Goal: Task Accomplishment & Management: Manage account settings

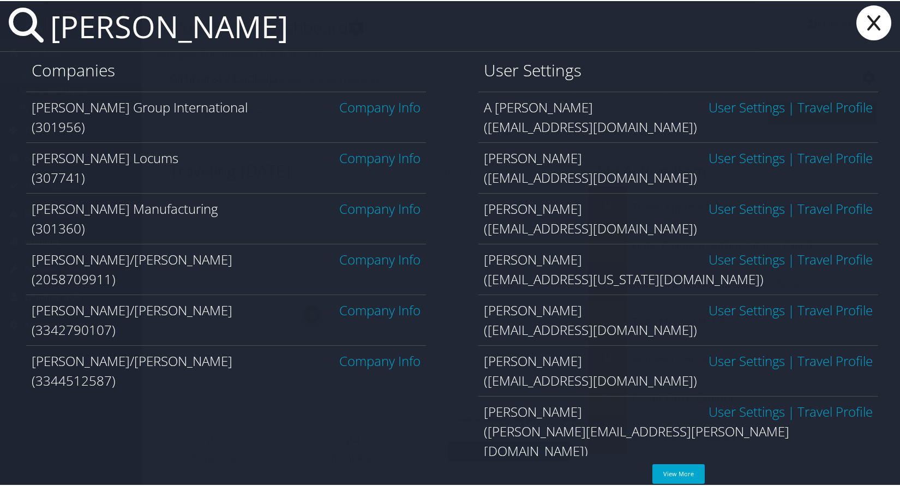
type input "hayes"
click at [375, 162] on link "Company Info" at bounding box center [379, 157] width 81 height 18
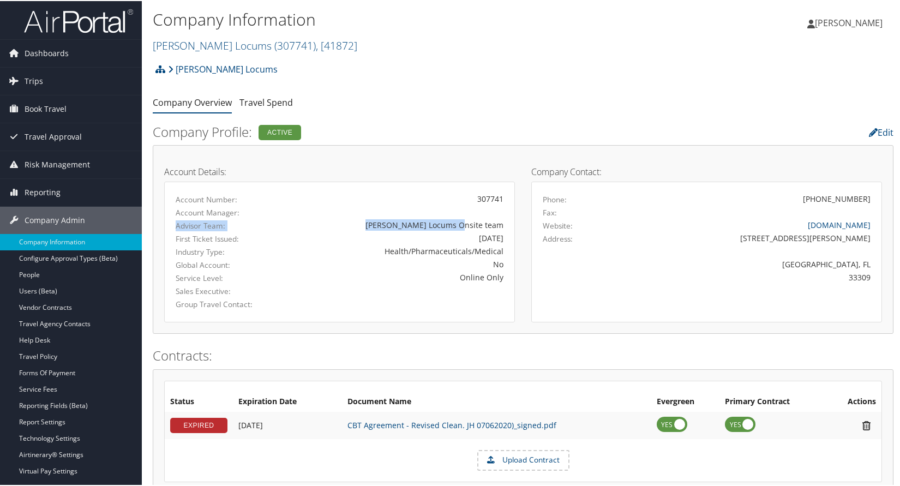
drag, startPoint x: 176, startPoint y: 225, endPoint x: 491, endPoint y: 228, distance: 314.9
click at [491, 229] on div "Advisor Team: Hayes Locums Onsite team" at bounding box center [340, 224] width 344 height 13
click at [474, 222] on div "Hayes Locums Onsite team" at bounding box center [396, 223] width 213 height 11
click at [470, 225] on div "Hayes Locums Onsite team" at bounding box center [396, 223] width 213 height 11
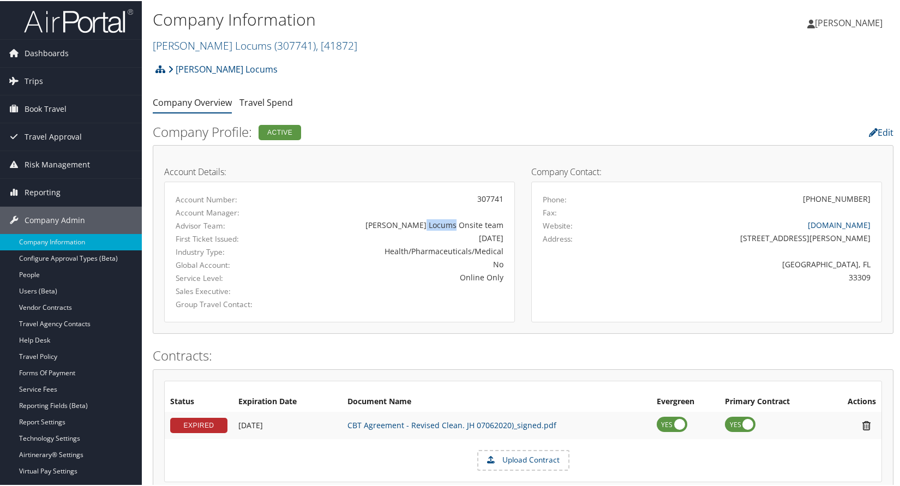
click at [470, 225] on div "Hayes Locums Onsite team" at bounding box center [396, 223] width 213 height 11
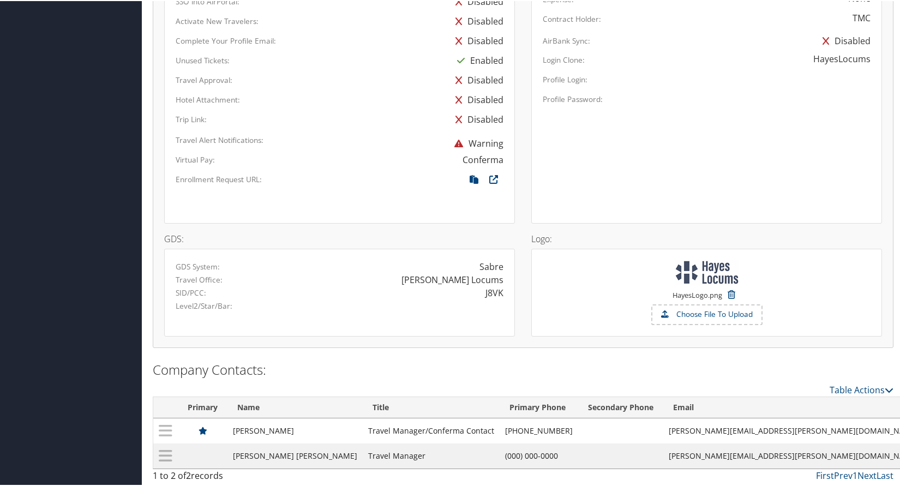
scroll to position [625, 0]
drag, startPoint x: 175, startPoint y: 279, endPoint x: 503, endPoint y: 281, distance: 328.0
click at [503, 281] on div "Travel Office: Hayes Locums" at bounding box center [340, 278] width 344 height 13
click at [466, 278] on div "Hayes Locums" at bounding box center [453, 278] width 102 height 13
click at [490, 294] on div "J8VK" at bounding box center [495, 291] width 18 height 13
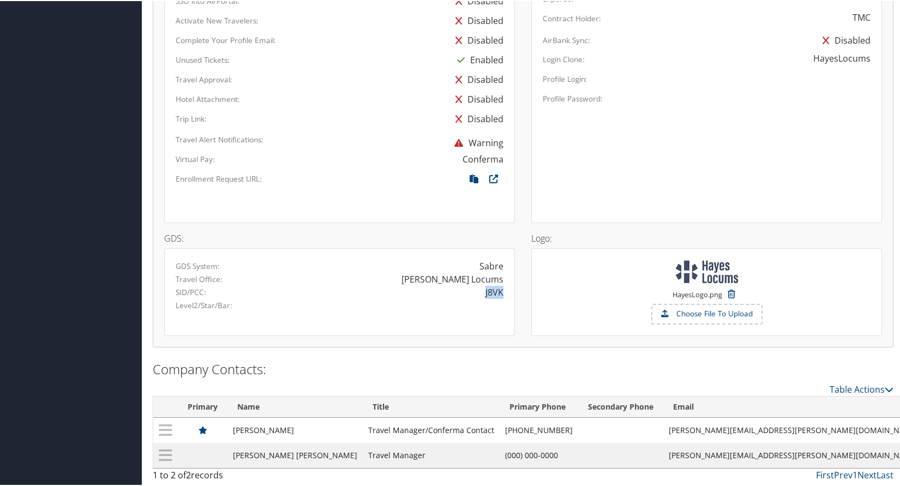
click at [490, 294] on div "J8VK" at bounding box center [495, 291] width 18 height 13
click at [496, 292] on div "J8VK" at bounding box center [495, 291] width 18 height 13
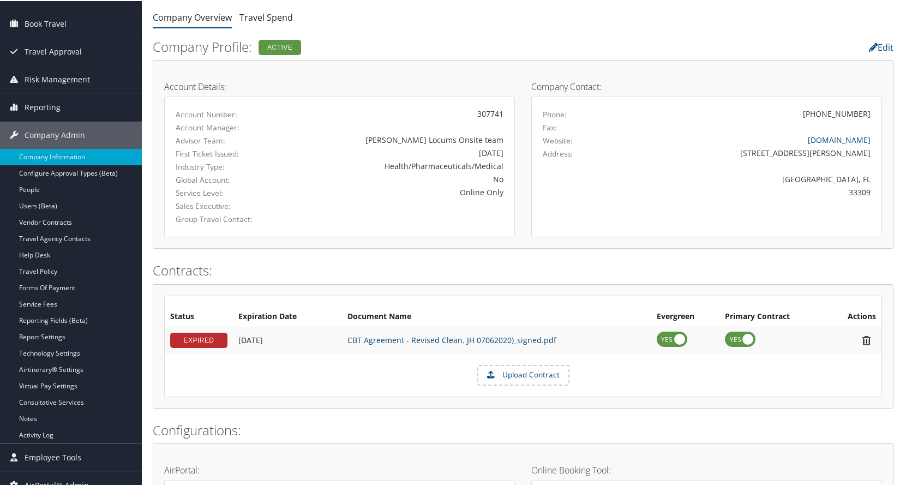
scroll to position [79, 0]
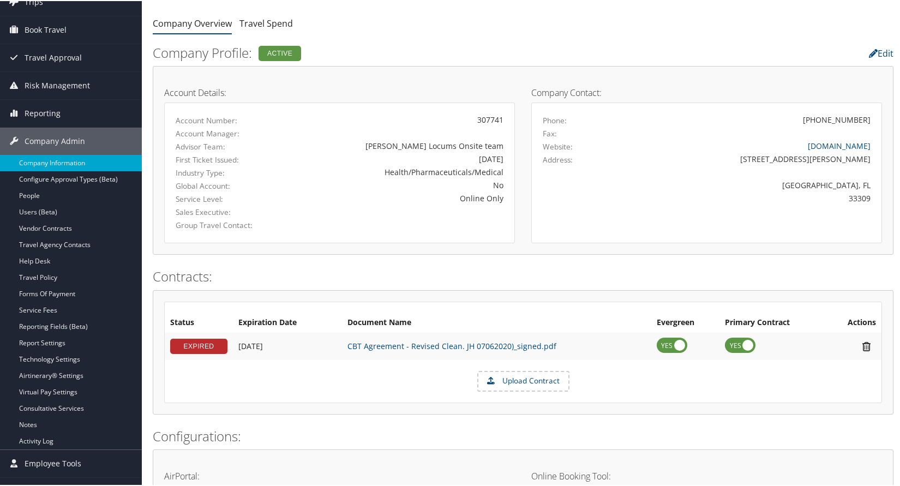
click at [474, 146] on div "Hayes Locums Onsite team" at bounding box center [396, 144] width 213 height 11
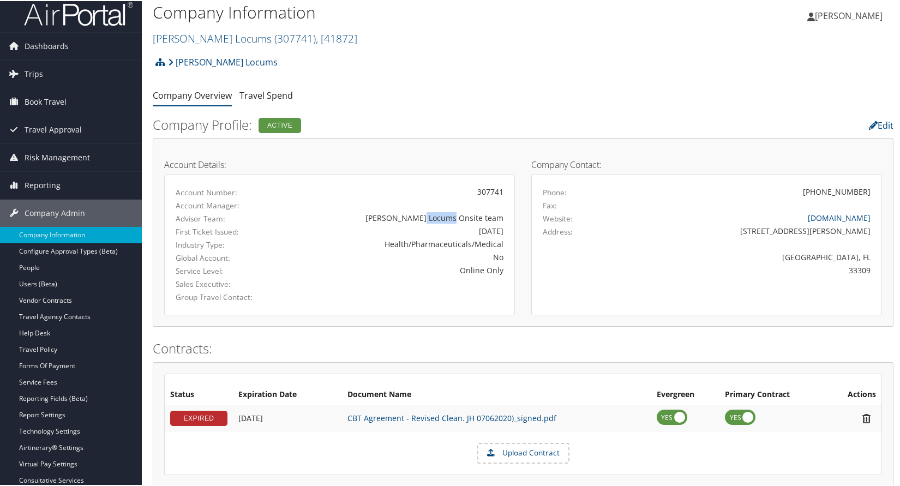
scroll to position [0, 0]
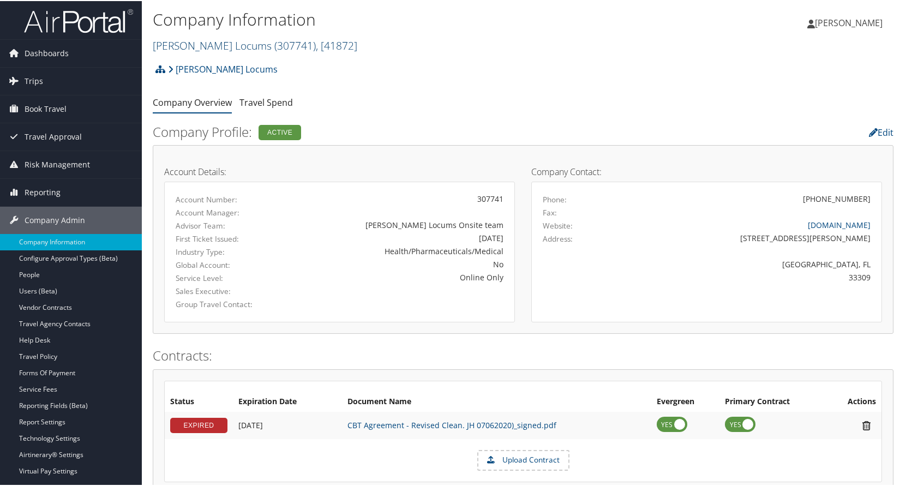
click at [275, 46] on span "( 307741 )" at bounding box center [295, 44] width 41 height 15
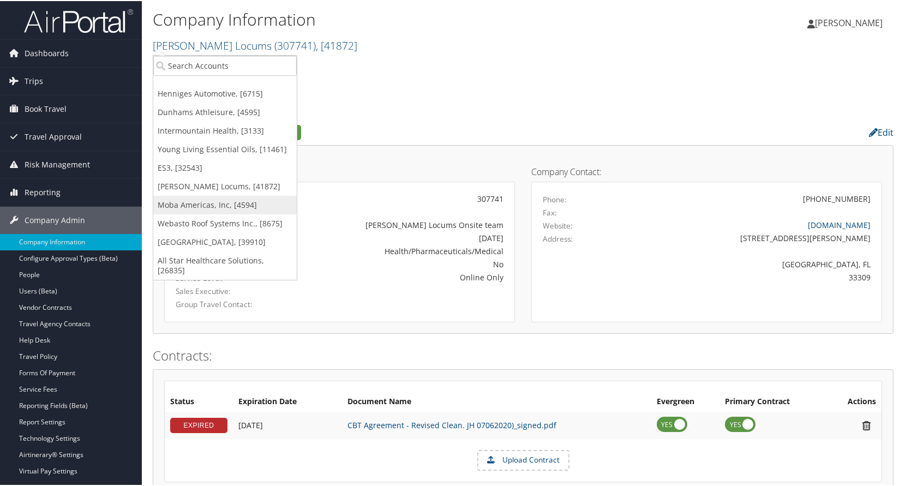
click at [205, 201] on link "Moba Americas, Inc, [4594]" at bounding box center [225, 204] width 144 height 19
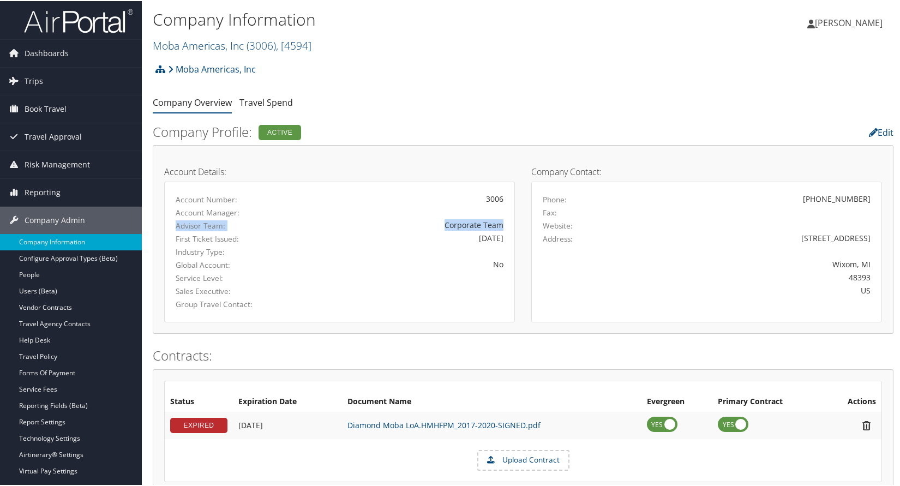
drag, startPoint x: 176, startPoint y: 223, endPoint x: 510, endPoint y: 223, distance: 333.5
click at [510, 223] on div "Account Number: 3006 Account Manager: Advisor Team: Corporate Team First Ticket…" at bounding box center [339, 251] width 351 height 141
click at [481, 223] on div "Corporate Team" at bounding box center [396, 223] width 213 height 11
click at [476, 223] on div "Corporate Team" at bounding box center [396, 223] width 213 height 11
click at [470, 224] on div "Corporate Team" at bounding box center [396, 223] width 213 height 11
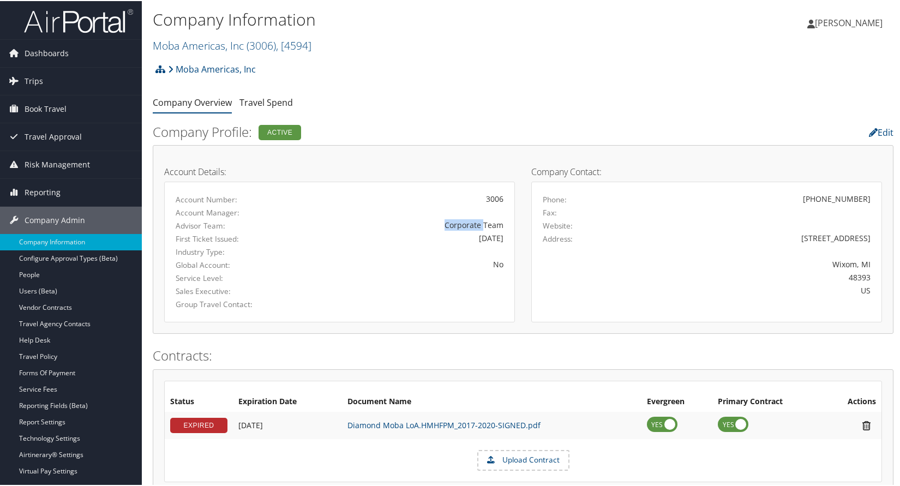
click at [470, 224] on div "Corporate Team" at bounding box center [396, 223] width 213 height 11
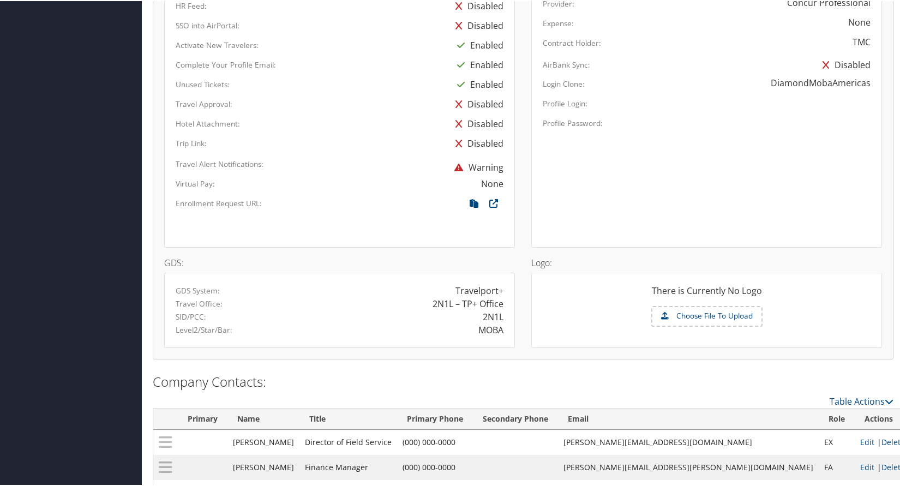
scroll to position [637, 0]
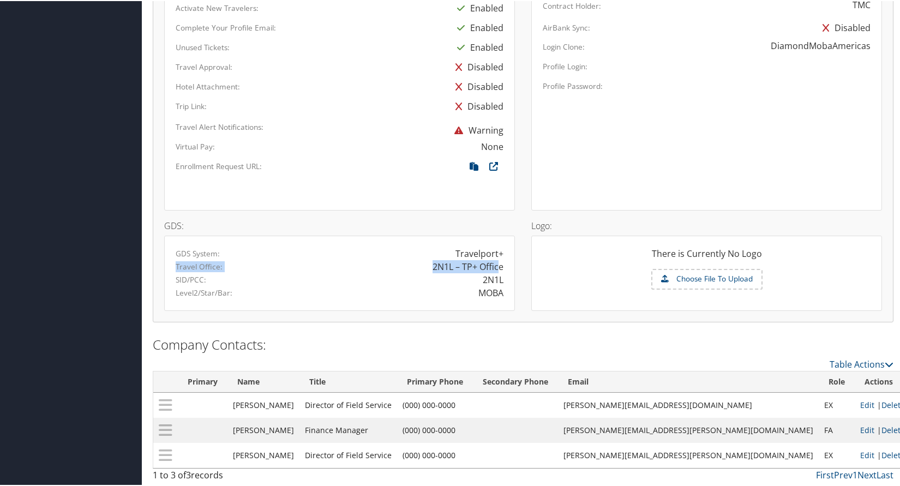
drag, startPoint x: 177, startPoint y: 265, endPoint x: 499, endPoint y: 270, distance: 321.5
click at [499, 270] on div "Travel Office: 2N1L – TP+ Office" at bounding box center [340, 265] width 344 height 13
click at [464, 266] on div "2N1L – TP+ Office" at bounding box center [468, 265] width 71 height 13
drag, startPoint x: 177, startPoint y: 266, endPoint x: 498, endPoint y: 268, distance: 321.5
click at [498, 268] on div "Travel Office: 2N1L – TP+ Office" at bounding box center [340, 265] width 344 height 13
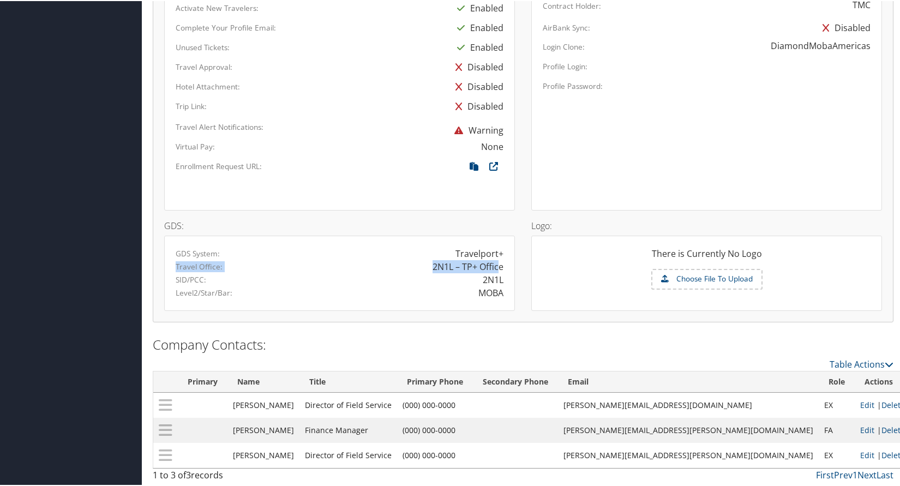
click at [438, 267] on div "2N1L – TP+ Office" at bounding box center [468, 265] width 71 height 13
click at [493, 279] on div "2N1L" at bounding box center [493, 278] width 21 height 13
click at [493, 294] on div "MOBA" at bounding box center [491, 291] width 25 height 13
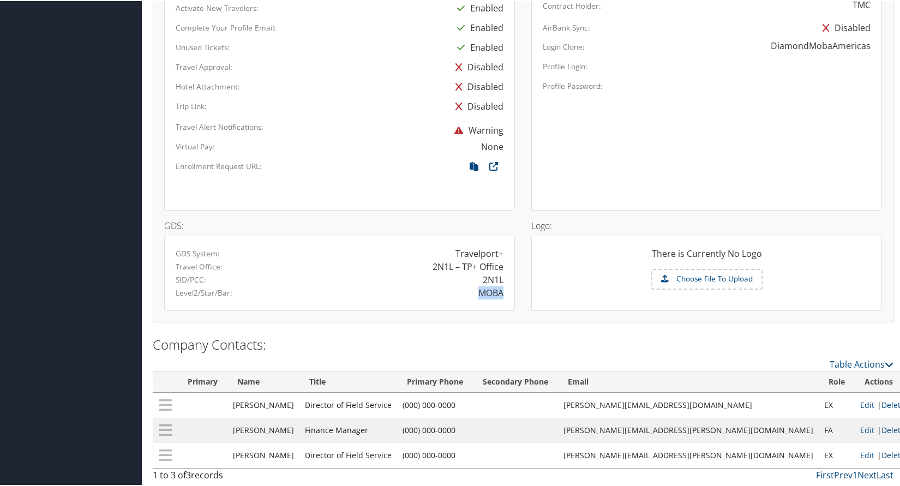
click at [493, 294] on div "MOBA" at bounding box center [491, 291] width 25 height 13
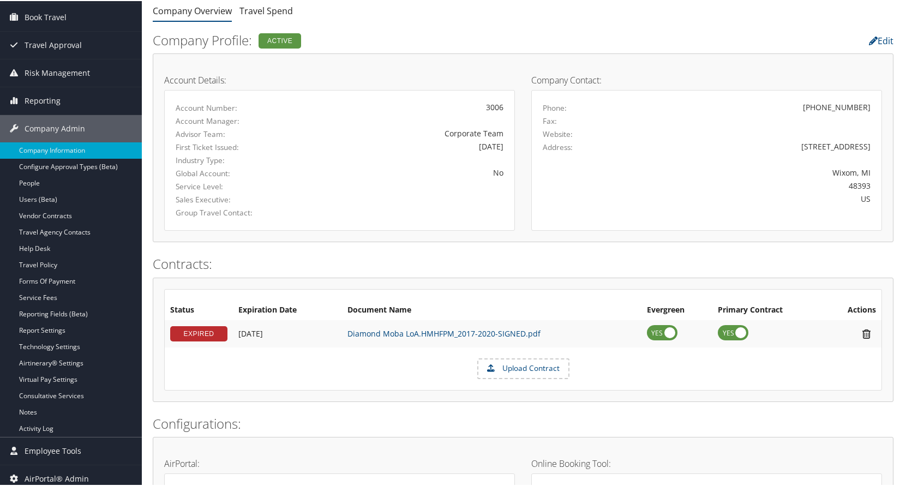
scroll to position [0, 0]
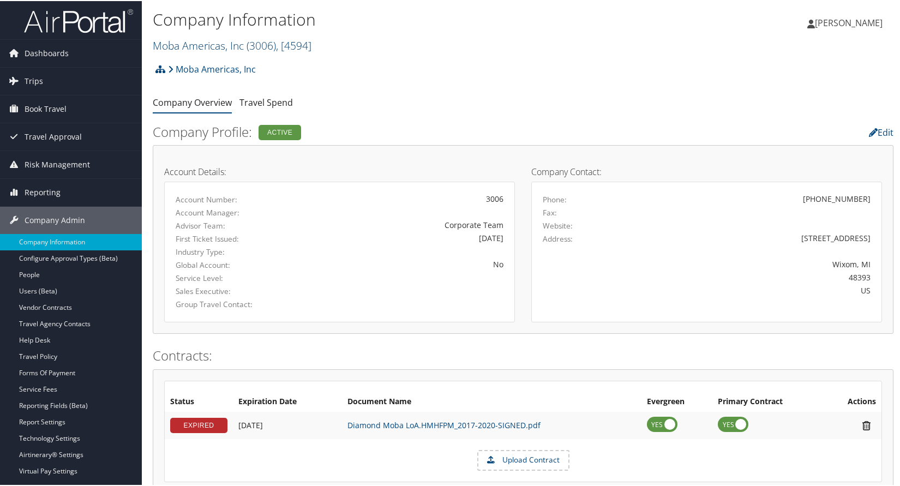
click at [263, 43] on span "( 3006 )" at bounding box center [261, 44] width 29 height 15
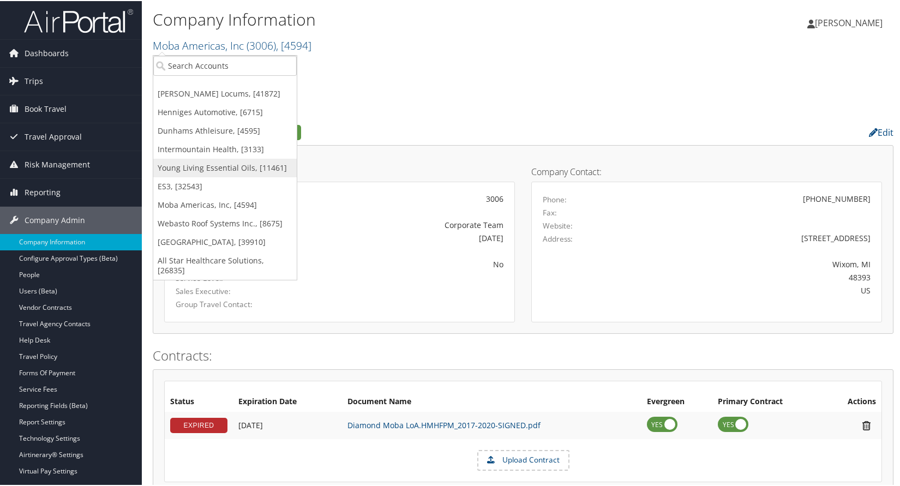
click at [206, 164] on link "Young Living Essential Oils, [11461]" at bounding box center [225, 167] width 144 height 19
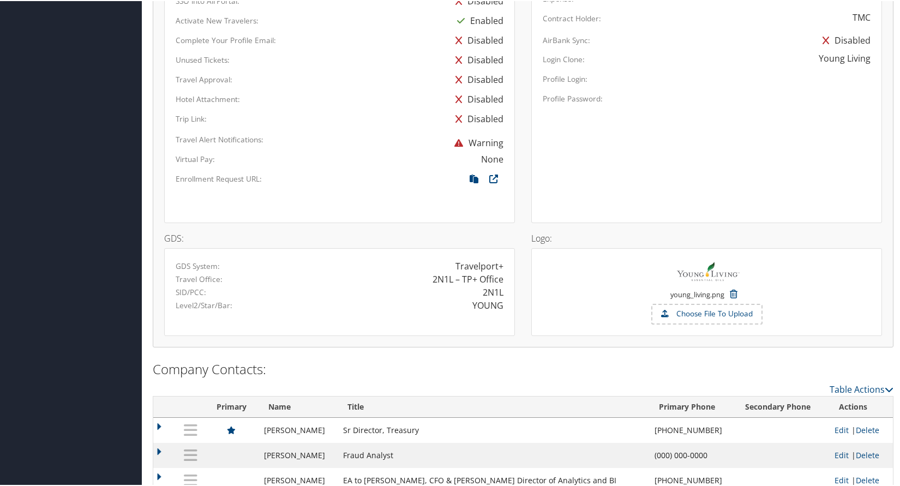
scroll to position [655, 0]
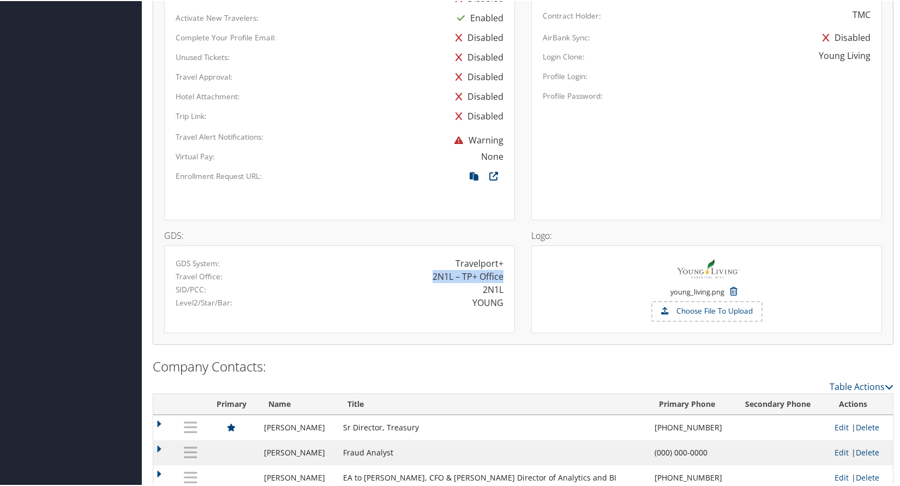
drag, startPoint x: 429, startPoint y: 277, endPoint x: 500, endPoint y: 279, distance: 71.0
click at [500, 279] on div "2N1L – TP+ Office" at bounding box center [426, 275] width 172 height 13
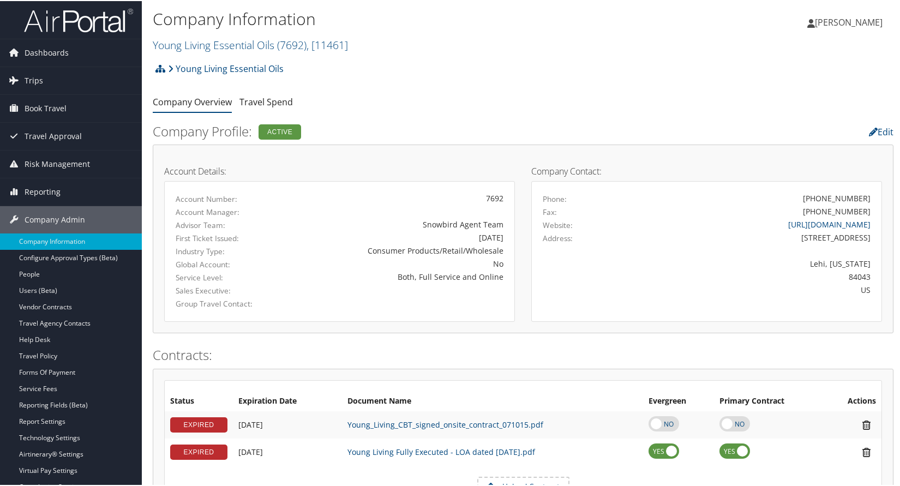
scroll to position [0, 0]
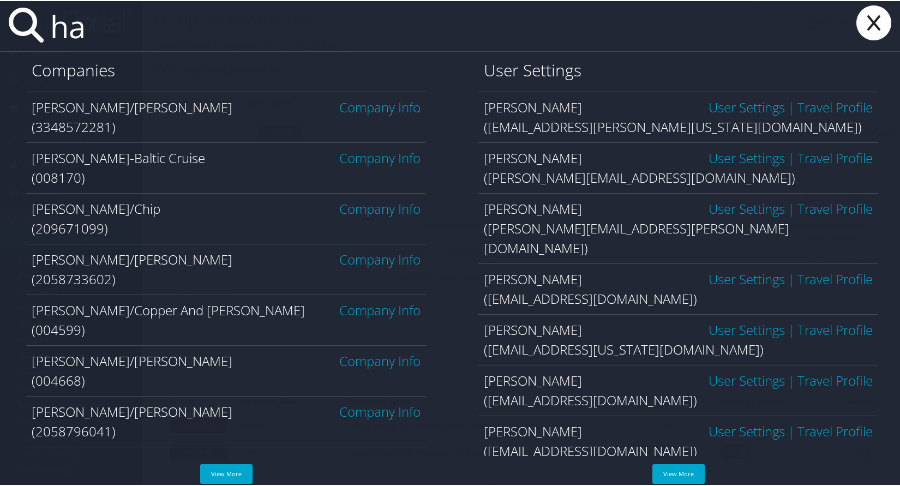
type input "h"
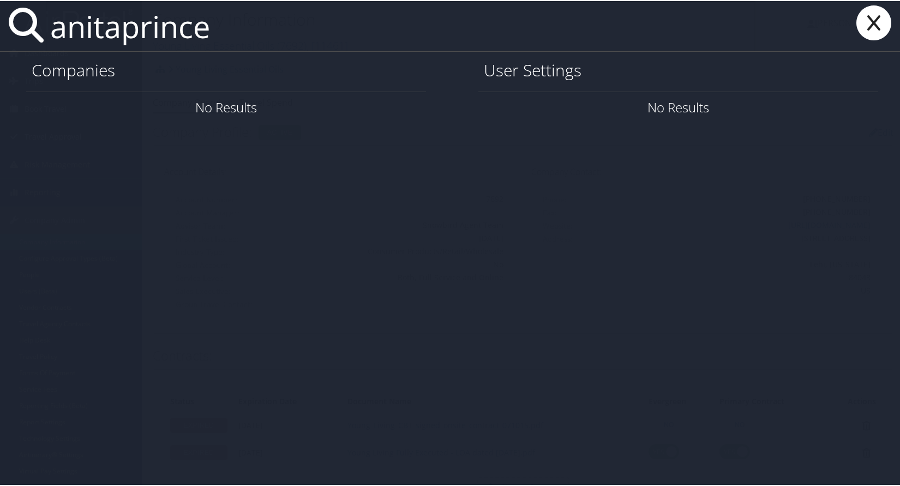
click at [124, 33] on input "anitaprince" at bounding box center [401, 25] width 710 height 50
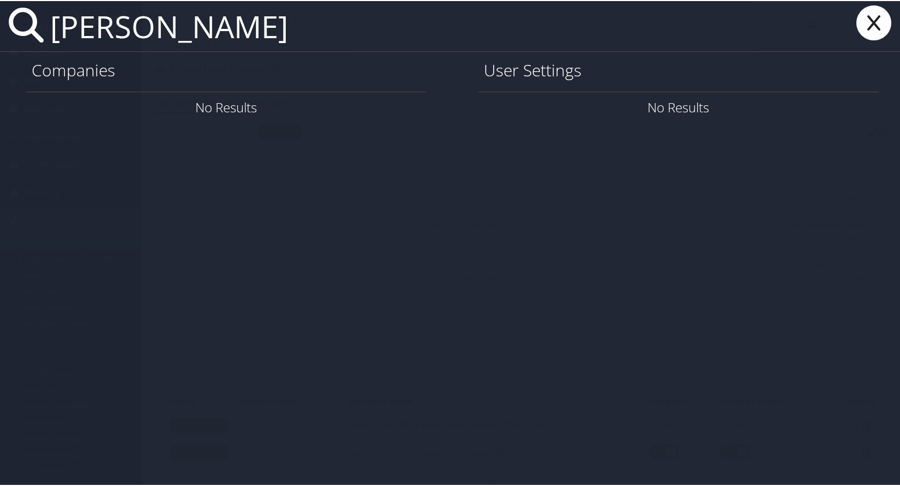
click at [255, 27] on input "[PERSON_NAME]" at bounding box center [401, 25] width 710 height 50
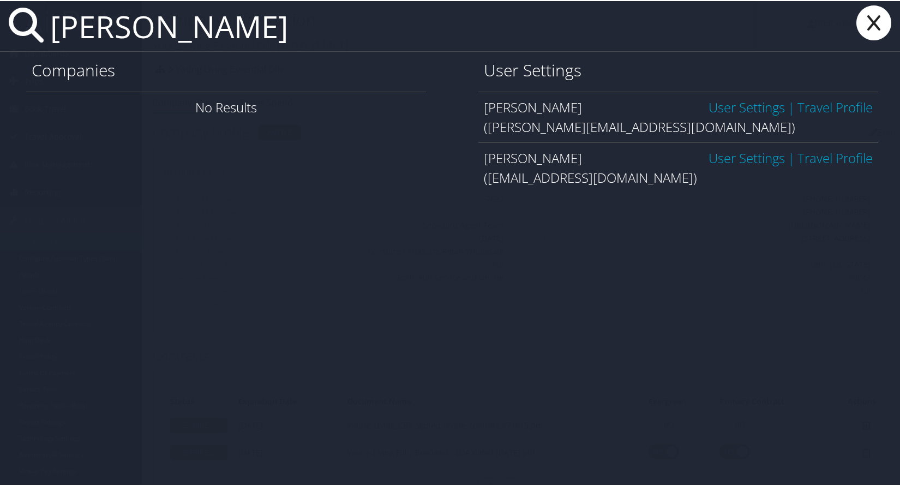
type input "[PERSON_NAME]"
drag, startPoint x: 724, startPoint y: 158, endPoint x: 706, endPoint y: 164, distance: 19.0
click at [724, 157] on link "User Settings" at bounding box center [747, 157] width 76 height 18
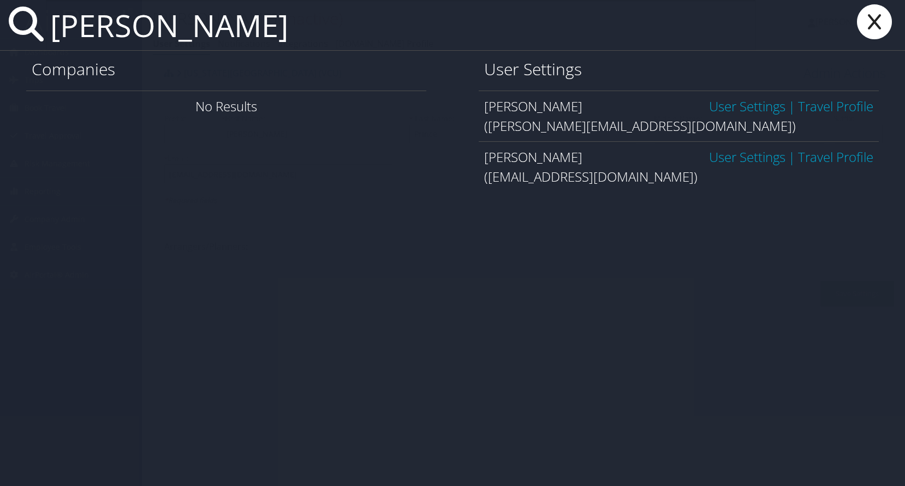
type input "[PERSON_NAME]"
click at [714, 111] on link "User Settings" at bounding box center [747, 106] width 76 height 18
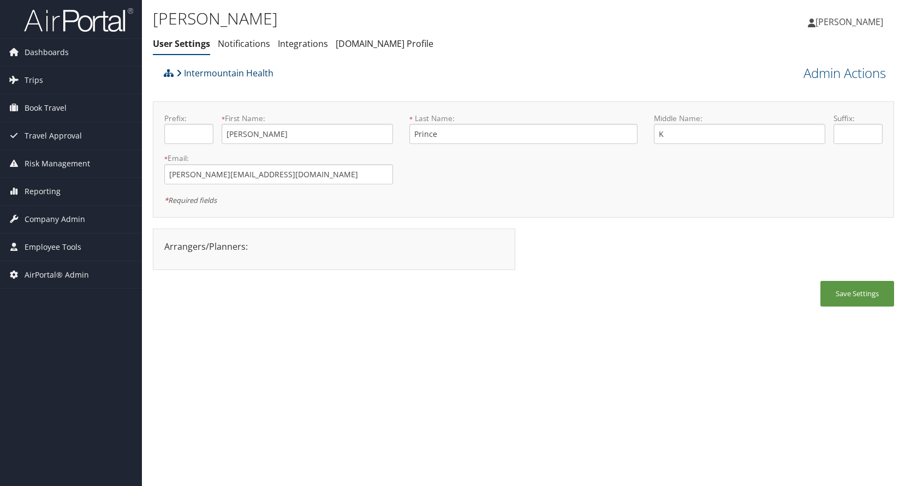
click at [222, 75] on link "Intermountain Health" at bounding box center [224, 73] width 97 height 22
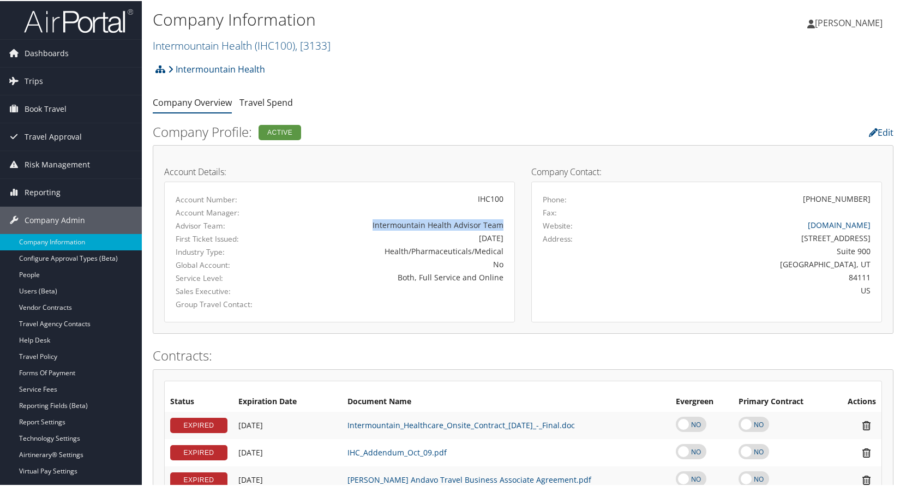
drag, startPoint x: 374, startPoint y: 224, endPoint x: 510, endPoint y: 225, distance: 135.9
click at [510, 226] on div "Account Number: IHC100 Account Manager: Advisor Team: Intermountain Health Advi…" at bounding box center [339, 251] width 351 height 141
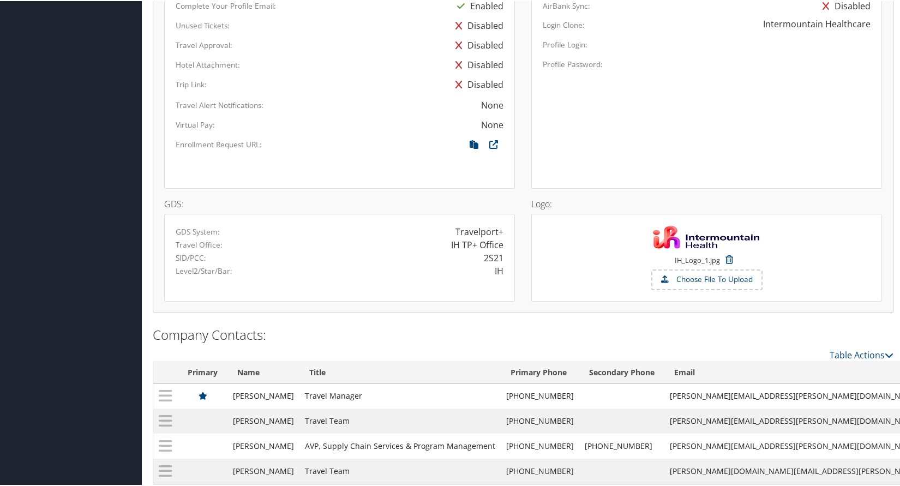
scroll to position [866, 0]
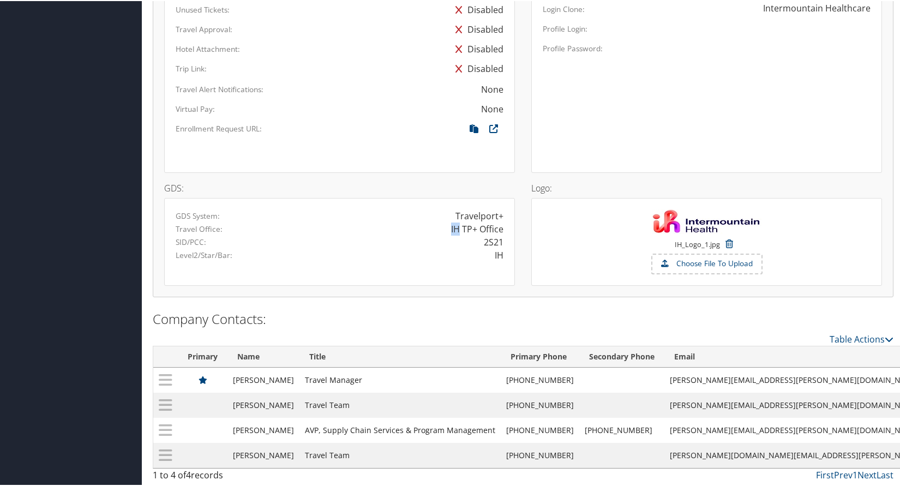
drag, startPoint x: 446, startPoint y: 230, endPoint x: 456, endPoint y: 230, distance: 9.8
click at [456, 230] on div "IH TP+ Office" at bounding box center [426, 228] width 172 height 13
click at [460, 229] on div "IH TP+ Office" at bounding box center [477, 228] width 52 height 13
click at [499, 232] on div "IH TP+ Office" at bounding box center [426, 228] width 172 height 13
click at [451, 223] on div "IH TP+ Office" at bounding box center [477, 228] width 52 height 13
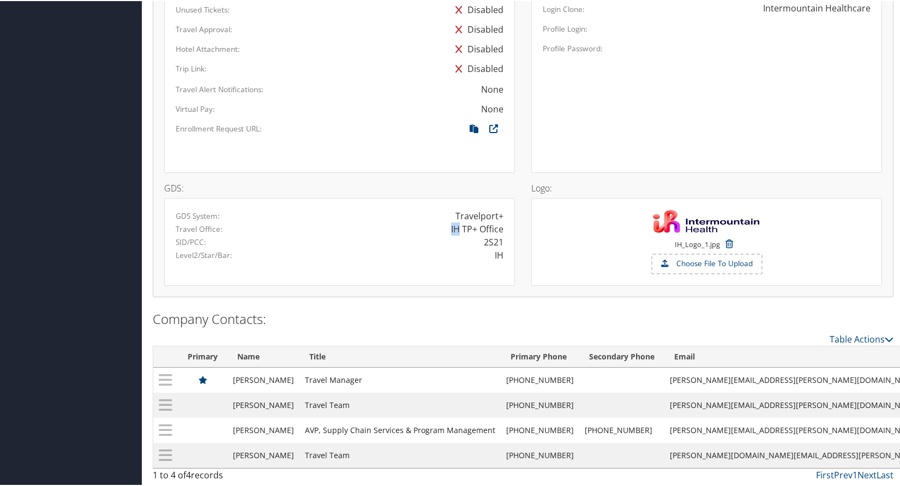
drag, startPoint x: 459, startPoint y: 228, endPoint x: 508, endPoint y: 228, distance: 49.1
click at [508, 228] on div "IH TP+ Office" at bounding box center [426, 228] width 172 height 13
click at [496, 229] on div "IH TP+ Office" at bounding box center [477, 228] width 52 height 13
drag, startPoint x: 463, startPoint y: 225, endPoint x: 498, endPoint y: 224, distance: 34.9
click at [502, 226] on div "IH TP+ Office" at bounding box center [426, 228] width 172 height 13
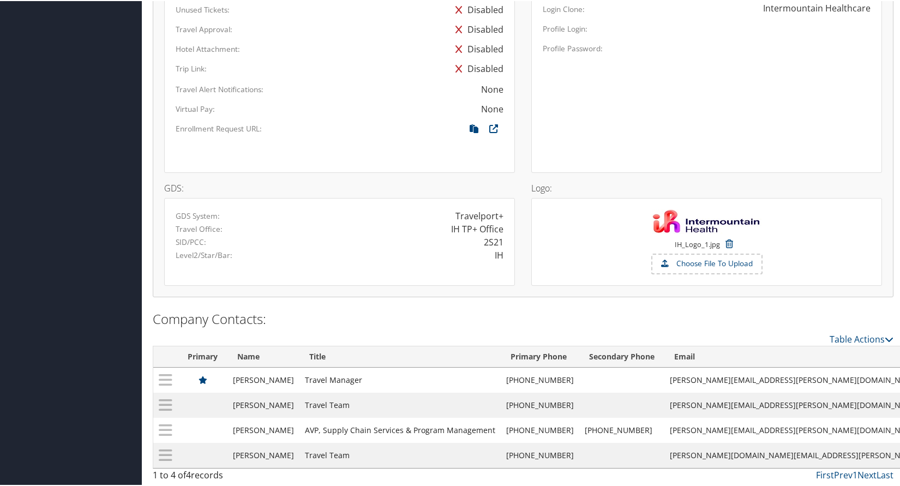
click at [439, 229] on div "IH TP+ Office" at bounding box center [426, 228] width 172 height 13
drag, startPoint x: 446, startPoint y: 228, endPoint x: 501, endPoint y: 231, distance: 54.7
click at [501, 231] on div "IH TP+ Office" at bounding box center [426, 228] width 172 height 13
drag, startPoint x: 485, startPoint y: 241, endPoint x: 505, endPoint y: 241, distance: 19.7
click at [505, 241] on div "2S21" at bounding box center [426, 241] width 172 height 13
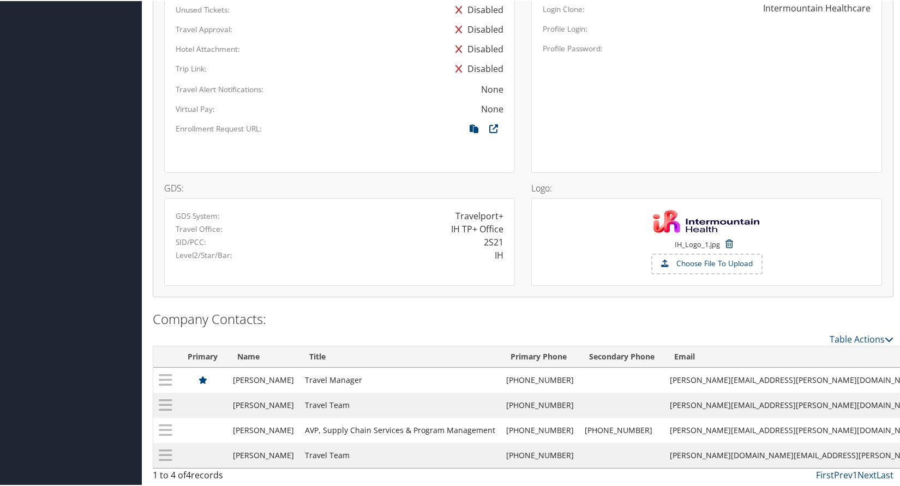
drag, startPoint x: 487, startPoint y: 257, endPoint x: 503, endPoint y: 255, distance: 15.9
click at [503, 255] on div "IH" at bounding box center [426, 254] width 172 height 13
click at [497, 255] on div "IH" at bounding box center [499, 254] width 9 height 13
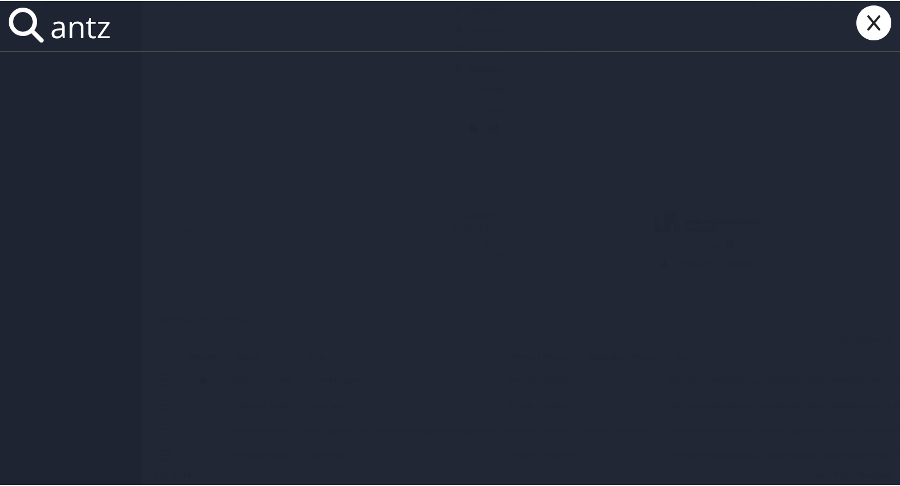
type input "gantz"
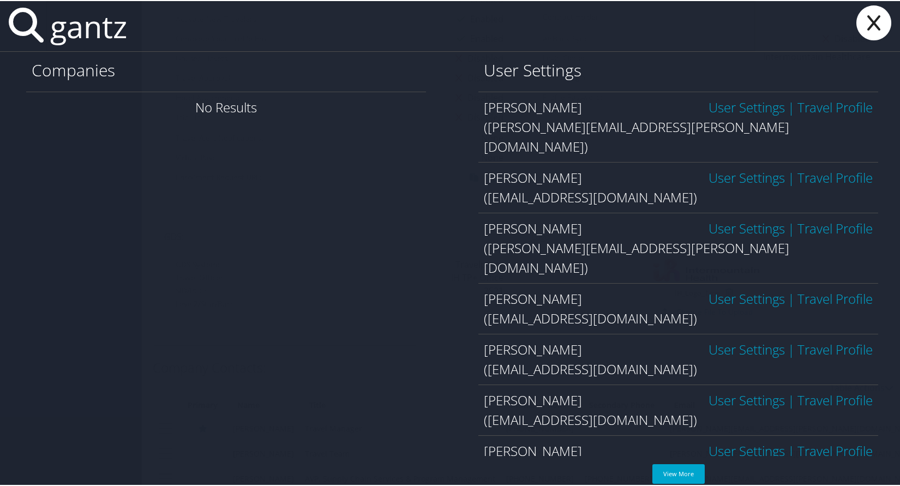
scroll to position [812, 0]
drag, startPoint x: 165, startPoint y: 33, endPoint x: 37, endPoint y: 33, distance: 127.7
click at [38, 33] on div "gantz" at bounding box center [452, 25] width 905 height 51
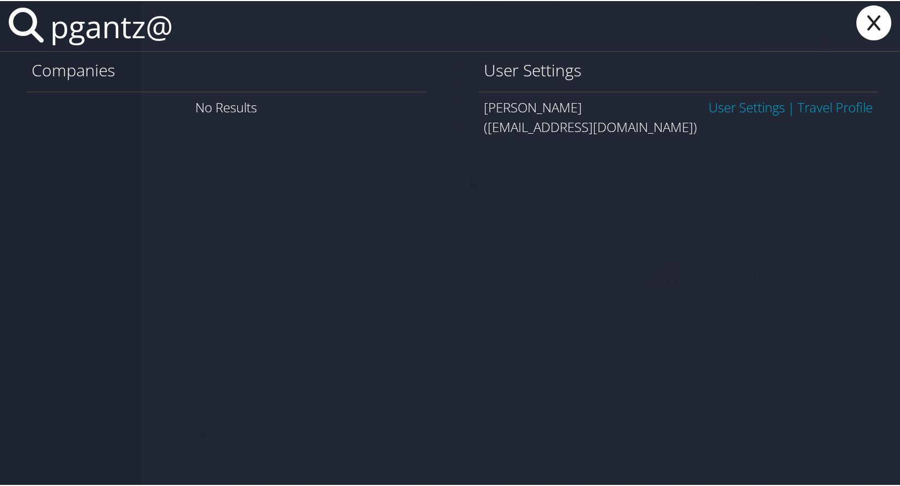
type input "pgantz@"
click at [724, 105] on link "User Settings" at bounding box center [747, 106] width 76 height 18
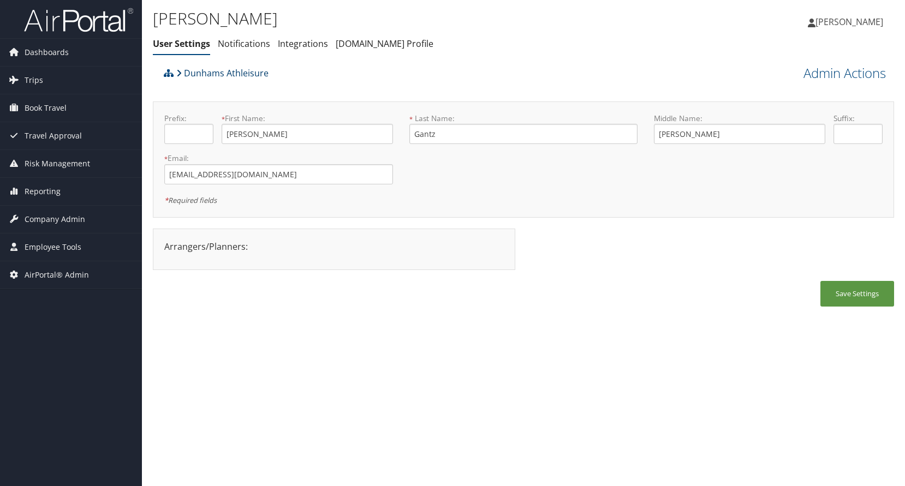
click at [210, 73] on link "Dunhams Athleisure" at bounding box center [222, 73] width 92 height 22
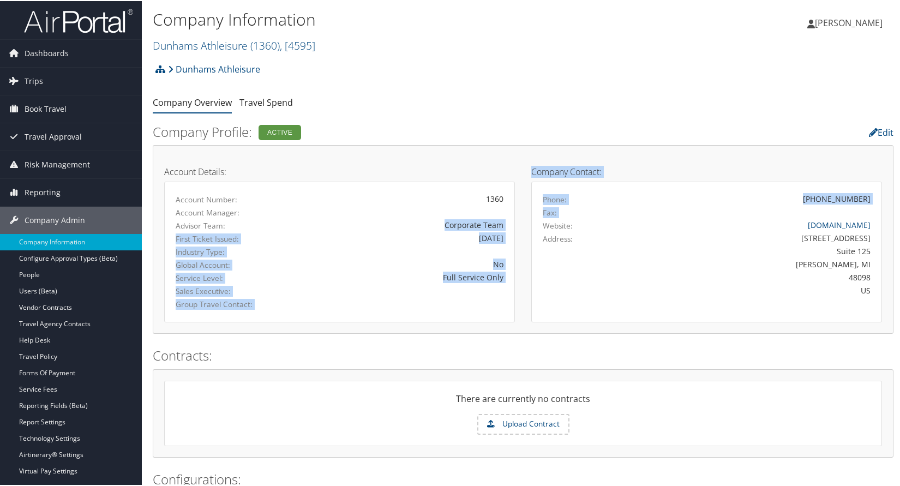
drag, startPoint x: 461, startPoint y: 227, endPoint x: 524, endPoint y: 227, distance: 62.8
click at [524, 156] on div "Account Details: Account Number: 1360 Account Manager: Advisor Team: Corporate …" at bounding box center [523, 156] width 735 height 0
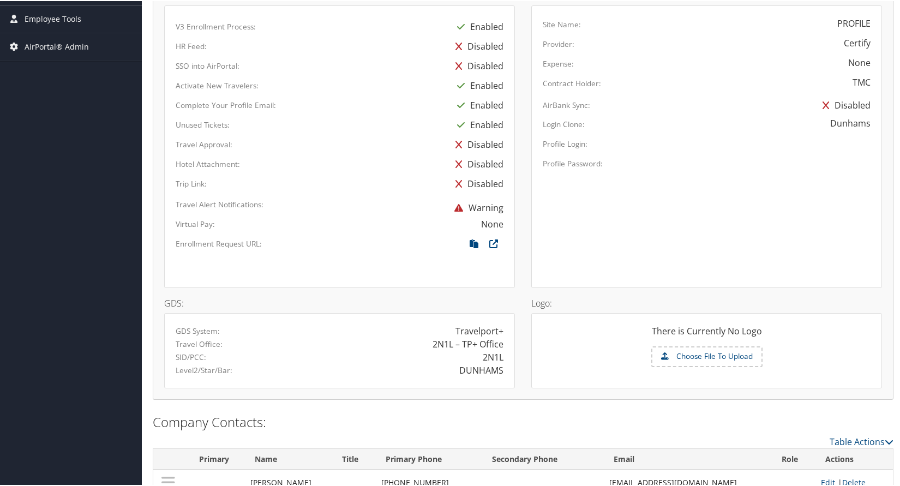
scroll to position [546, 0]
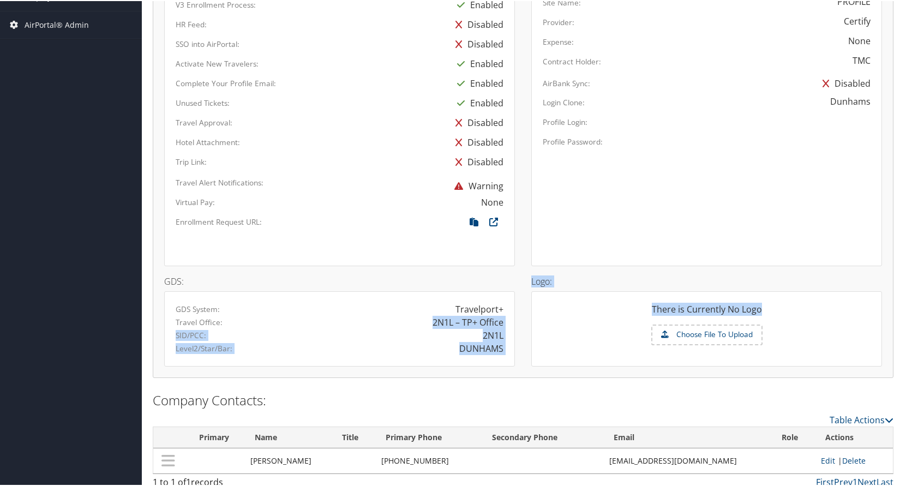
drag, startPoint x: 426, startPoint y: 325, endPoint x: 525, endPoint y: 338, distance: 100.2
click at [525, 265] on div "GDS: GDS System: Travelport+ Travel Office: 2N1L – TP+ Office SID/PCC: 2N1L Lev…" at bounding box center [523, 265] width 735 height 0
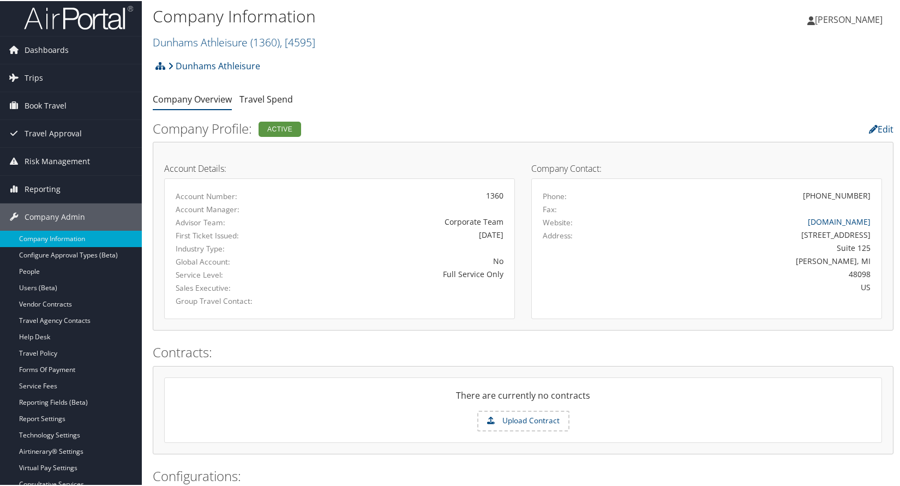
scroll to position [0, 0]
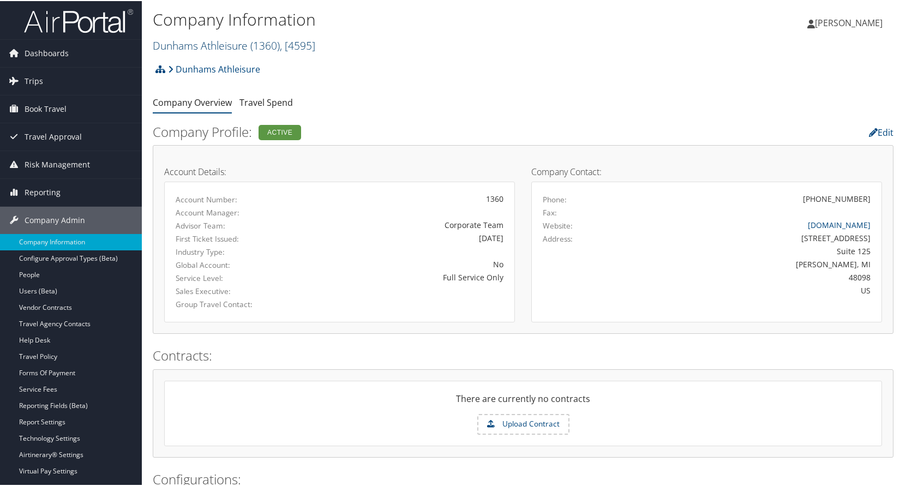
click at [273, 47] on span "( 1360 )" at bounding box center [265, 44] width 29 height 15
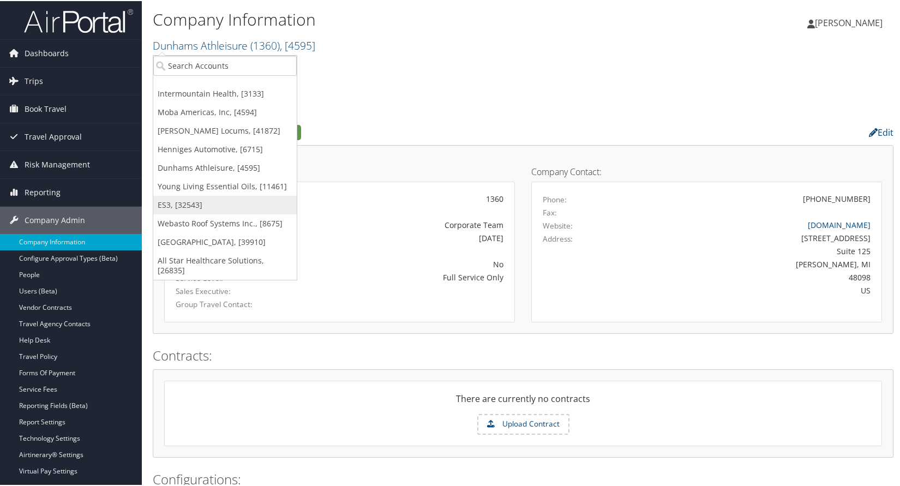
click at [169, 203] on link "ES3, [32543]" at bounding box center [225, 204] width 144 height 19
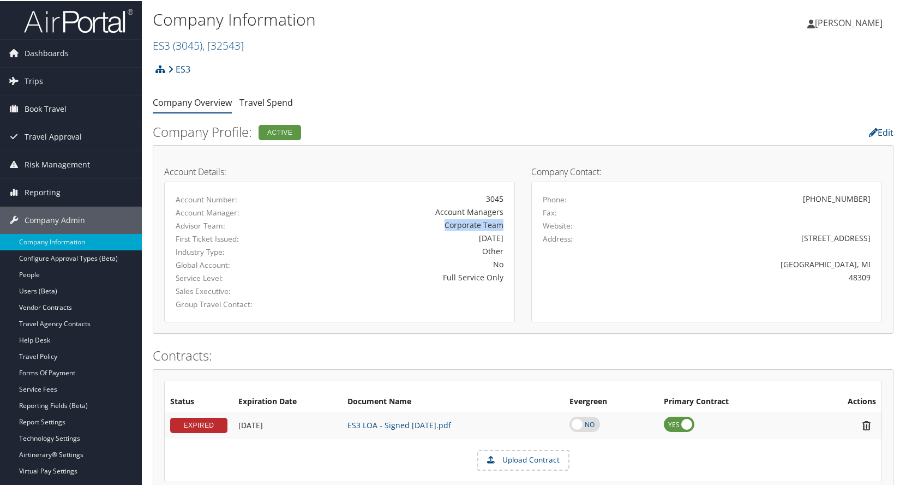
drag, startPoint x: 430, startPoint y: 223, endPoint x: 518, endPoint y: 225, distance: 88.4
click at [518, 225] on div "Account Details: Account Number: 3045 Account Manager: Account Managers Advisor…" at bounding box center [339, 239] width 367 height 166
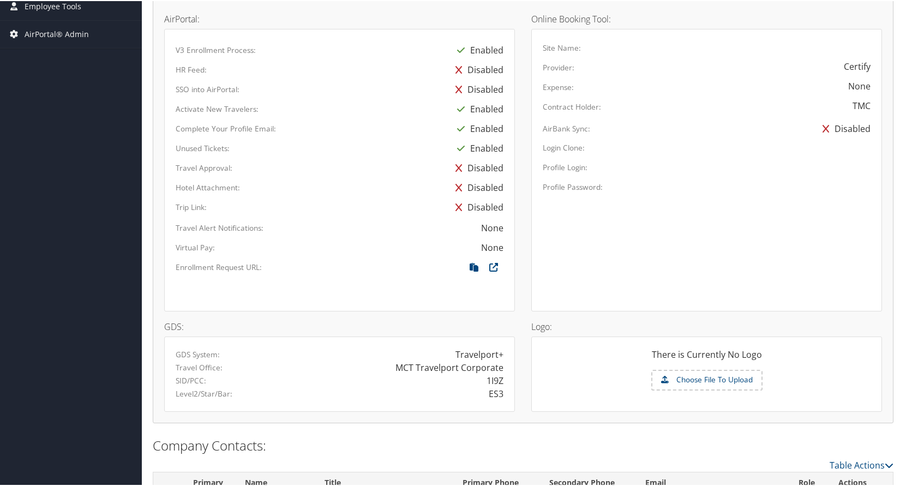
scroll to position [612, 0]
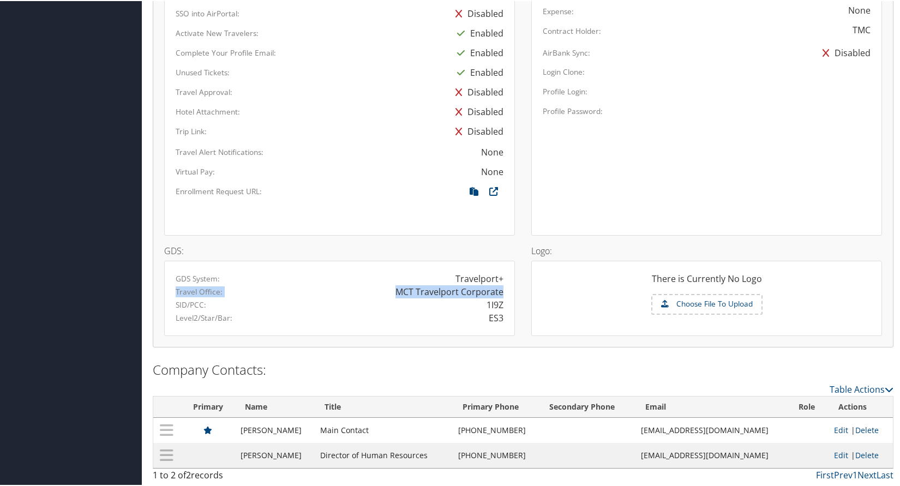
drag, startPoint x: 176, startPoint y: 293, endPoint x: 500, endPoint y: 293, distance: 324.7
click at [500, 293] on div "Travel Office: MCT Travelport Corporate" at bounding box center [340, 290] width 344 height 13
click at [414, 295] on div "MCT Travelport Corporate" at bounding box center [450, 290] width 108 height 13
drag, startPoint x: 171, startPoint y: 289, endPoint x: 503, endPoint y: 293, distance: 331.8
click at [503, 293] on div "Travel Office: MCT Travelport Corporate" at bounding box center [340, 290] width 344 height 13
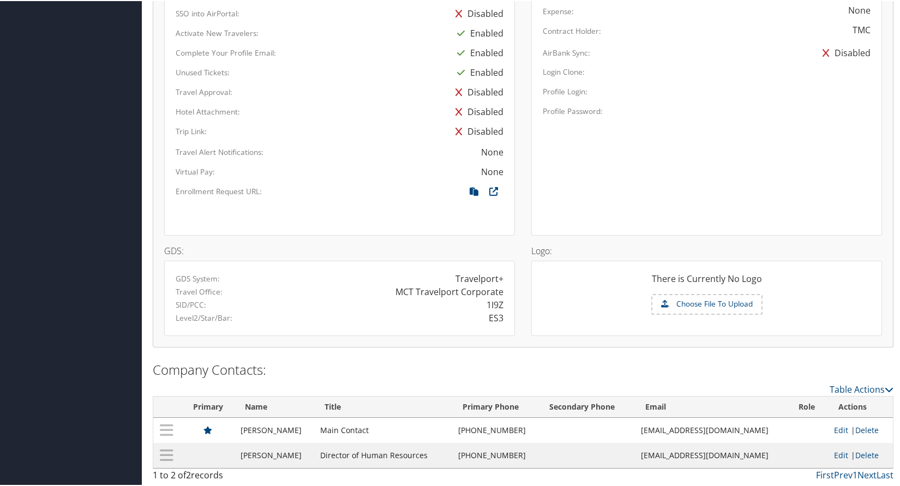
click at [492, 303] on div "1I9Z" at bounding box center [495, 303] width 17 height 13
click at [491, 316] on div "ES3" at bounding box center [496, 317] width 15 height 13
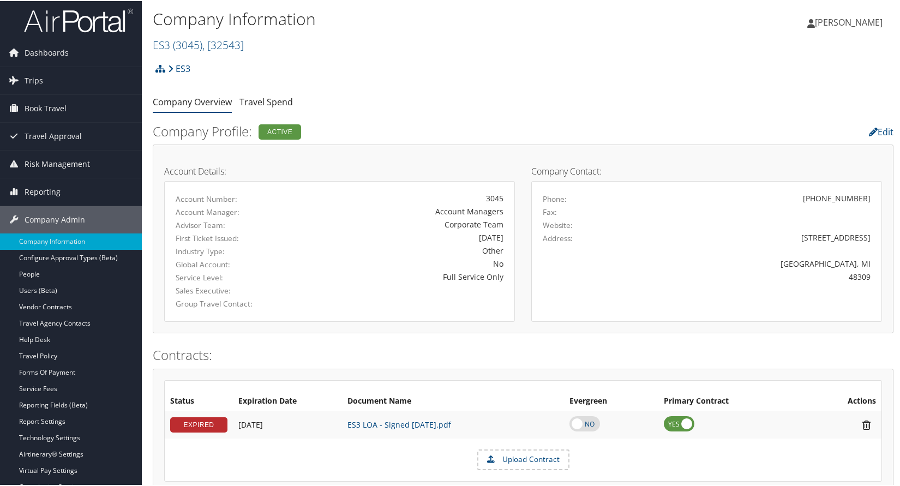
scroll to position [0, 0]
